Goal: Information Seeking & Learning: Learn about a topic

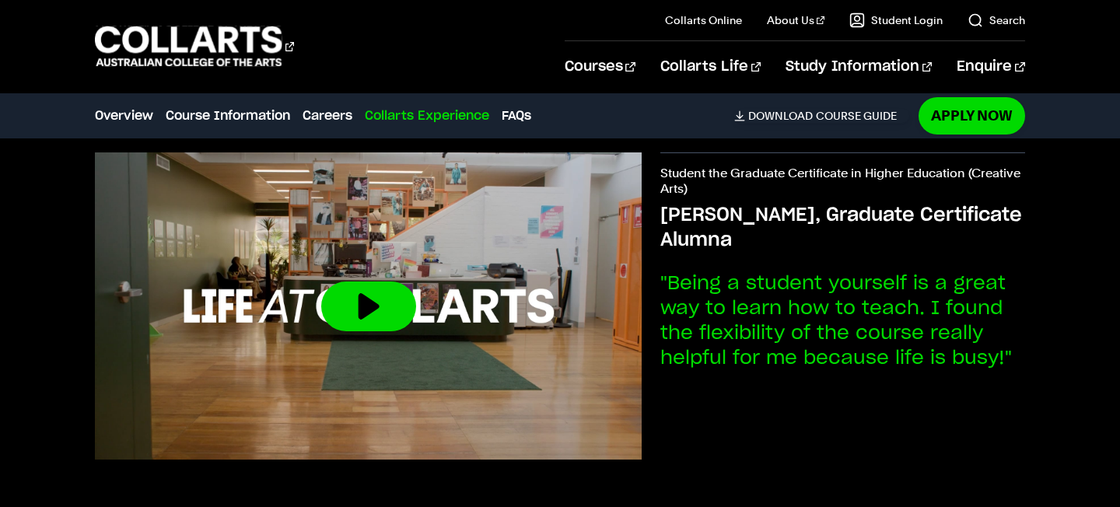
scroll to position [3560, 0]
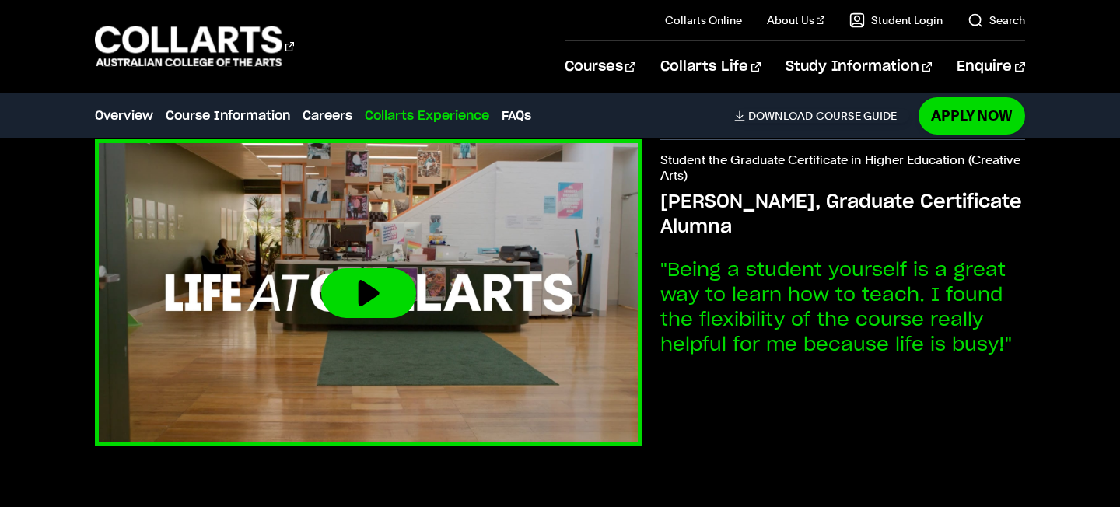
click at [384, 285] on button at bounding box center [368, 293] width 95 height 50
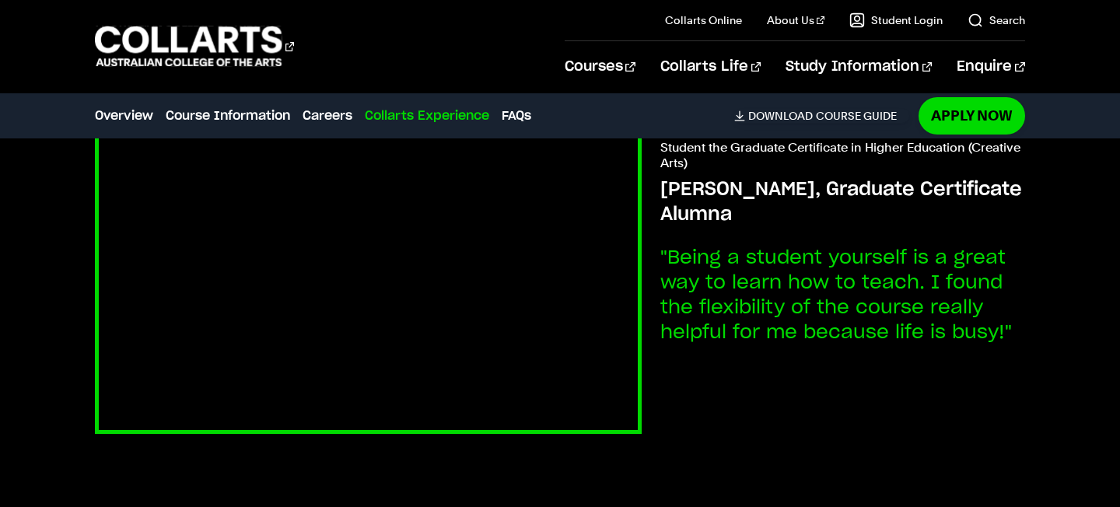
scroll to position [1132, 0]
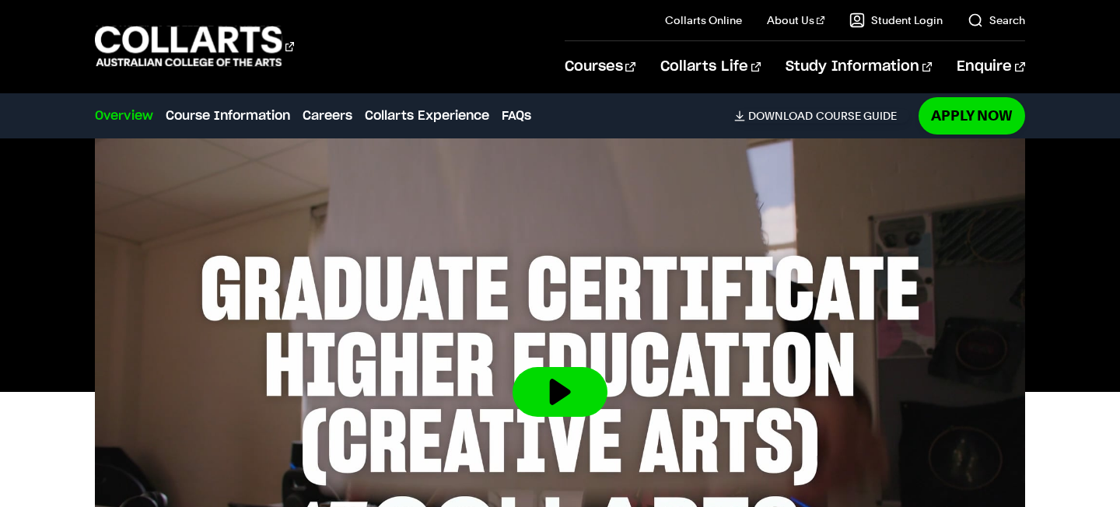
scroll to position [526, 0]
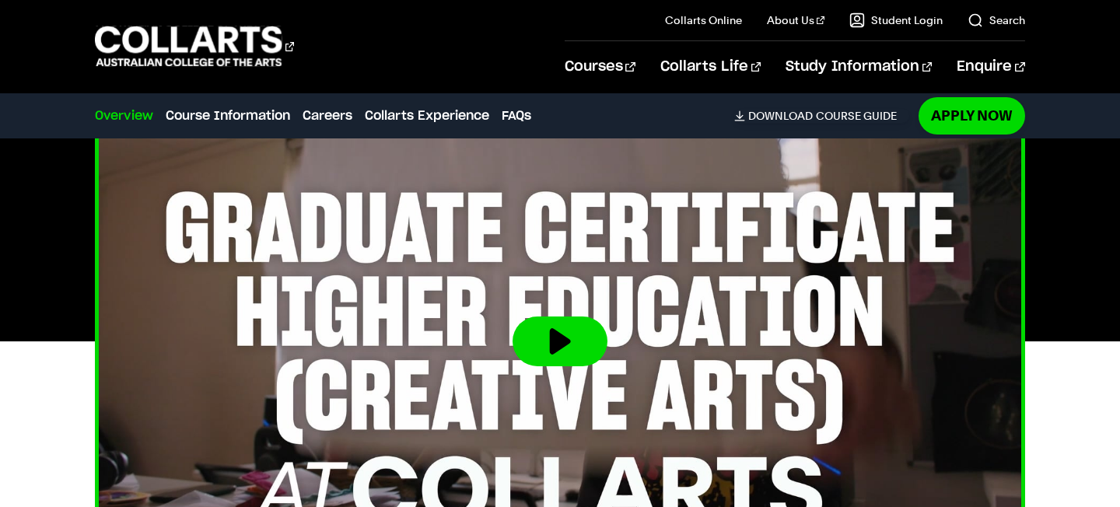
click at [564, 352] on button at bounding box center [559, 341] width 95 height 50
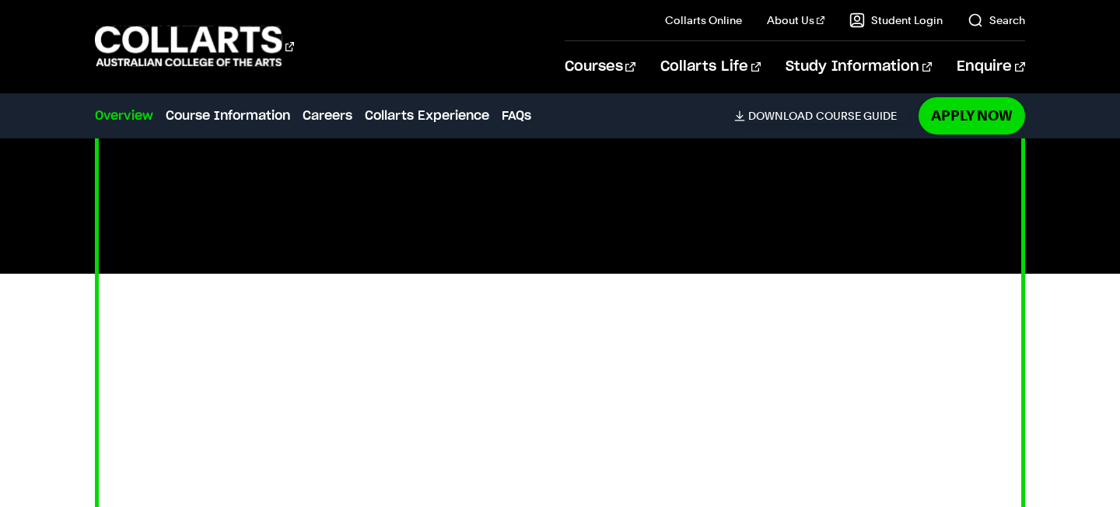
scroll to position [597, 0]
